Goal: Check status

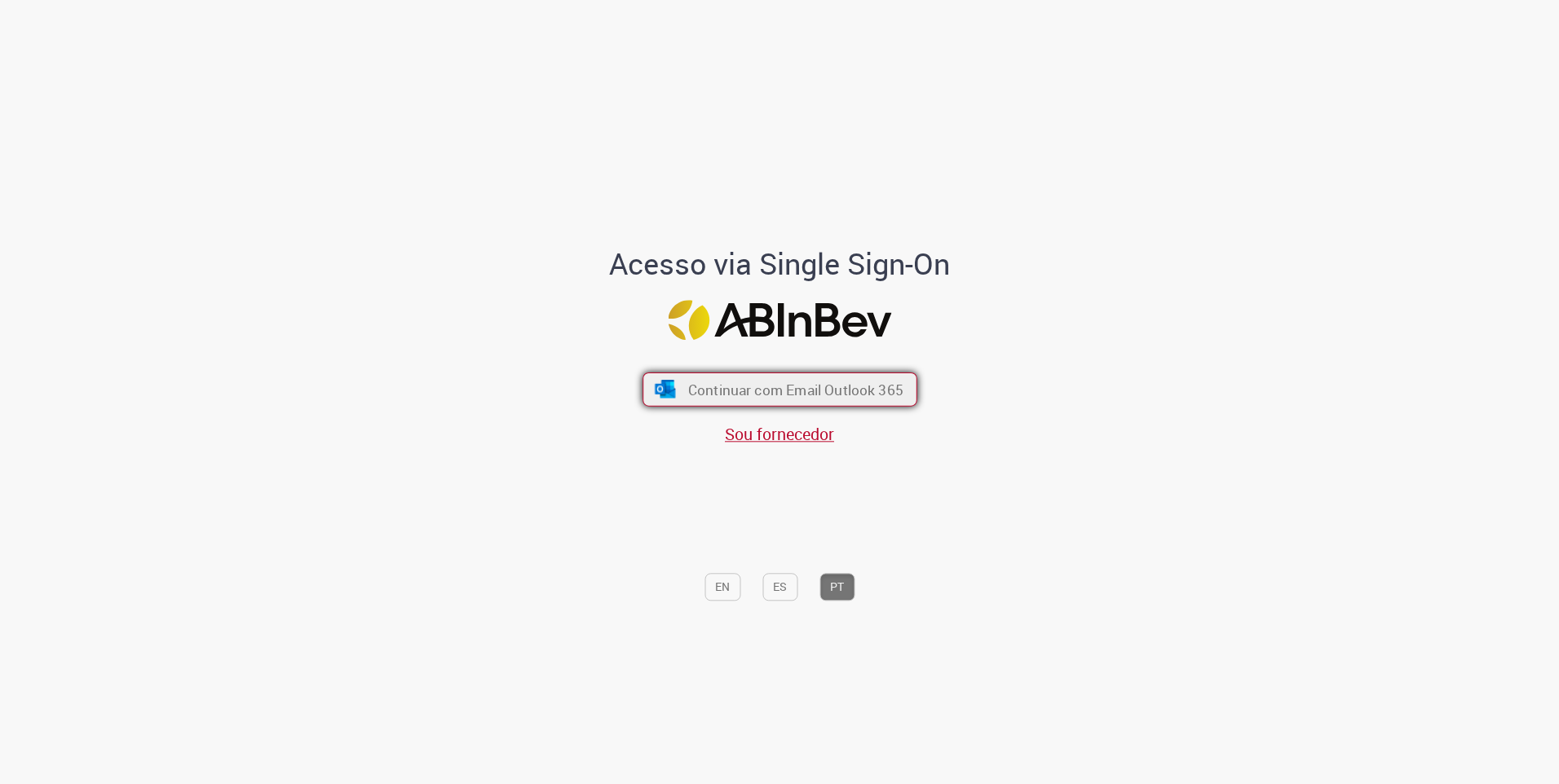
click at [689, 376] on button "Continuar com Email Outlook 365" at bounding box center [780, 389] width 275 height 34
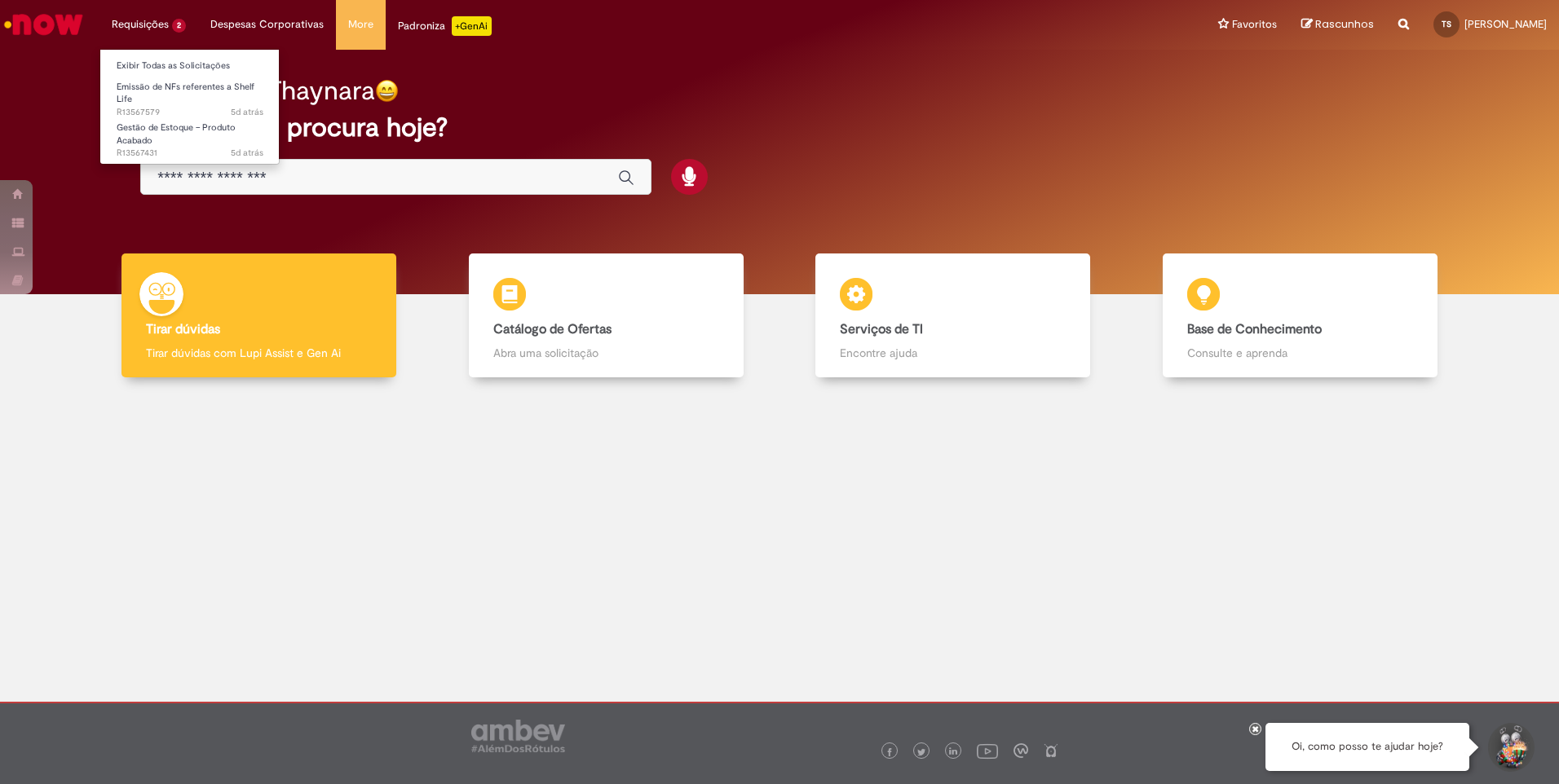
click at [157, 54] on li "Exibir Todas as Solicitações" at bounding box center [190, 64] width 179 height 21
click at [159, 58] on link "Exibir Todas as Solicitações" at bounding box center [190, 66] width 179 height 18
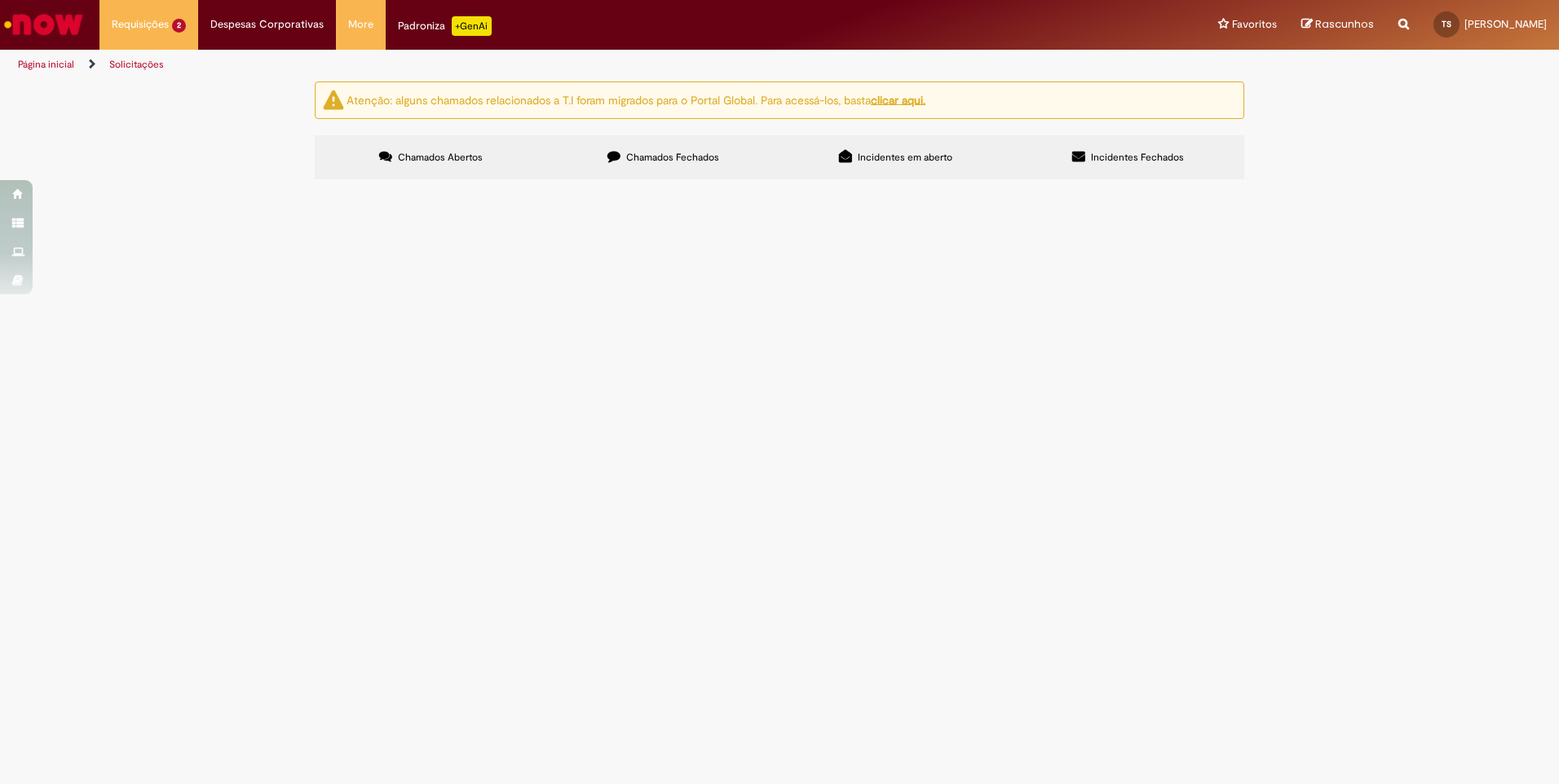
click at [0, 0] on span "Emissão de NFs referentes a Shelf Life" at bounding box center [0, 0] width 0 height 0
click at [0, 0] on td "Emissão de NFs referentes a Shelf Life" at bounding box center [0, 0] width 0 height 0
